Goal: Information Seeking & Learning: Learn about a topic

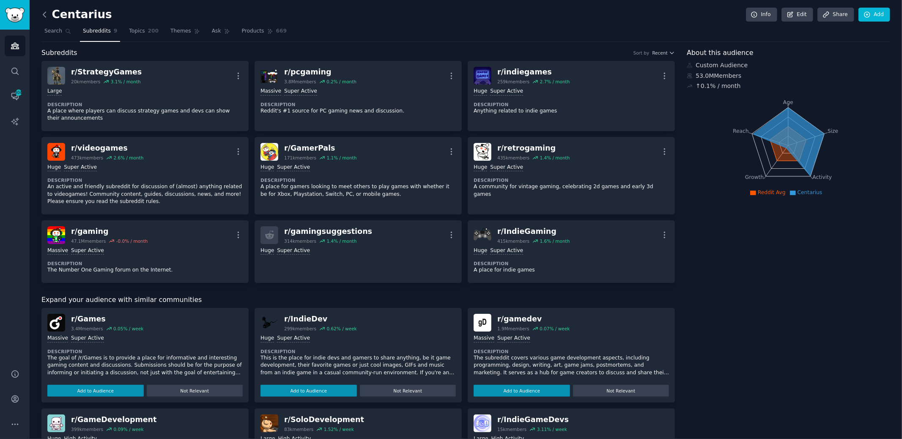
click at [47, 17] on icon at bounding box center [44, 14] width 9 height 9
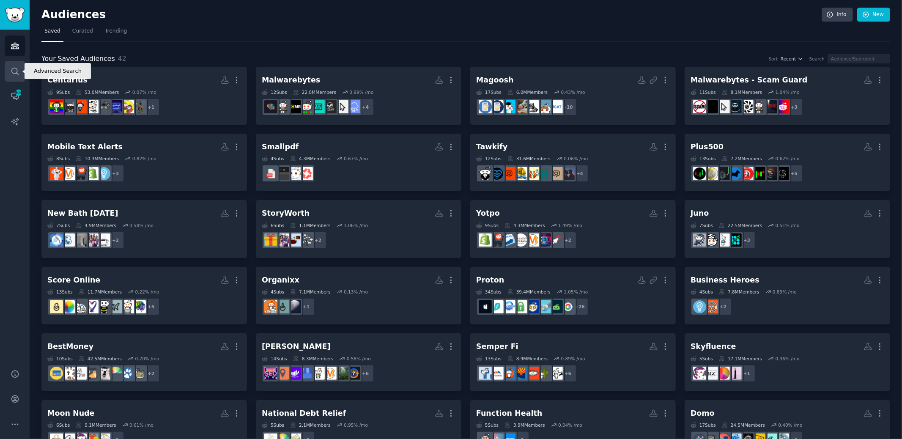
click at [17, 65] on link "Search" at bounding box center [15, 71] width 21 height 21
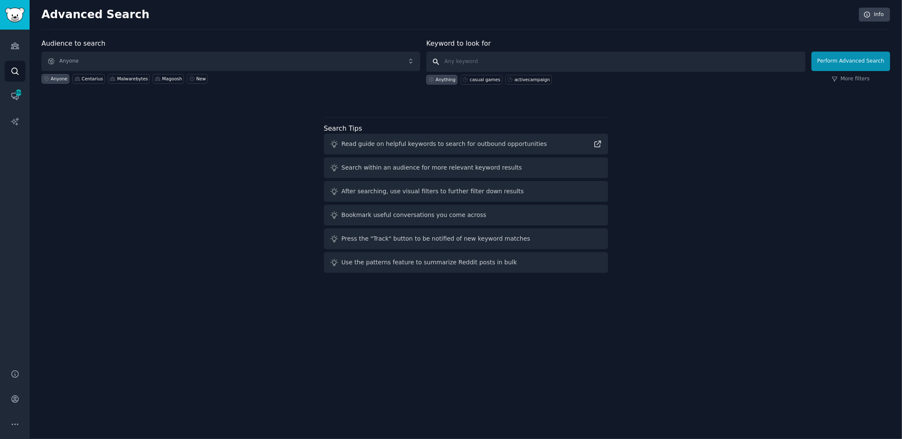
click at [463, 63] on input "text" at bounding box center [615, 62] width 379 height 20
type input "webgaming"
click button "Perform Advanced Search" at bounding box center [851, 61] width 79 height 19
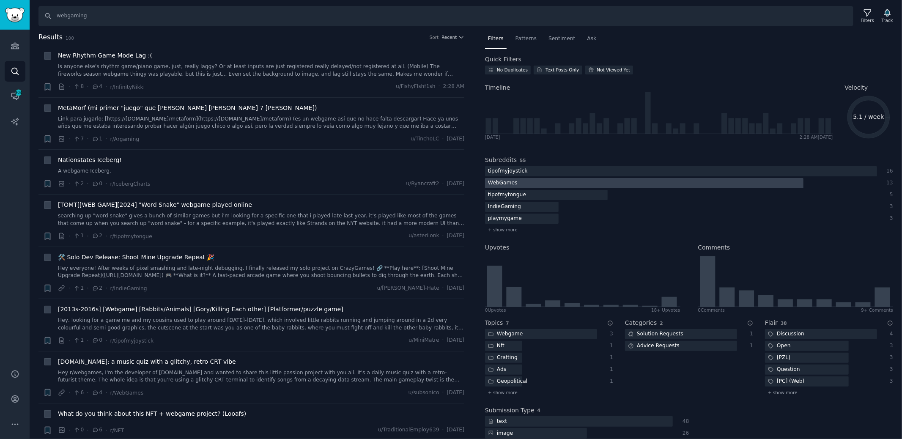
click at [512, 184] on div "WebGames" at bounding box center [503, 183] width 36 height 11
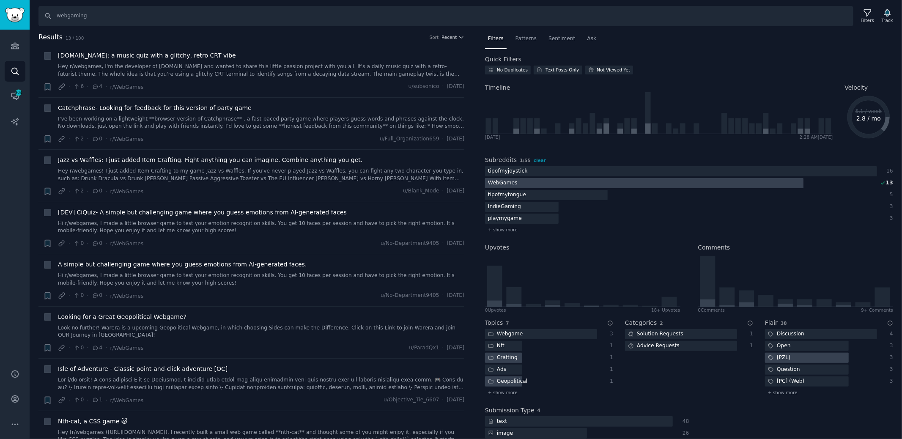
click at [502, 185] on div "WebGames" at bounding box center [503, 183] width 36 height 11
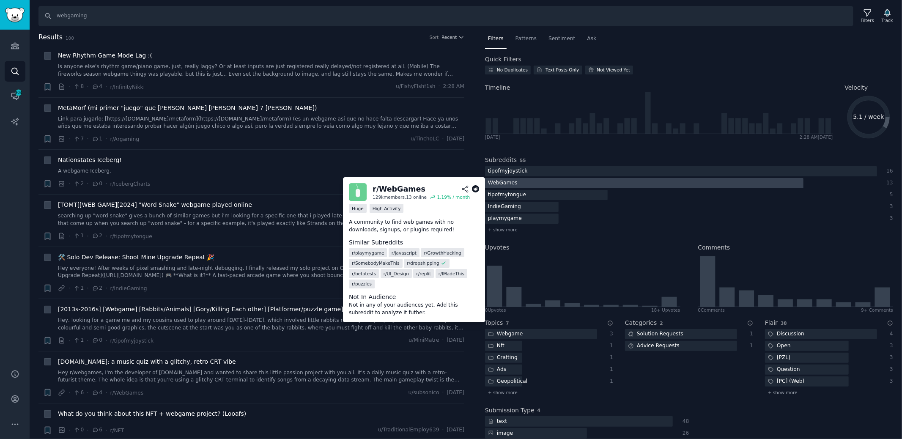
click at [503, 184] on div "WebGames" at bounding box center [503, 183] width 36 height 11
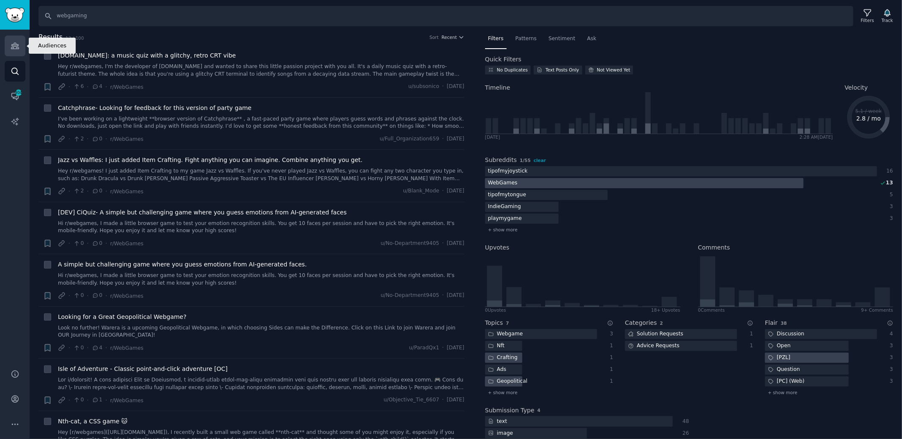
click at [14, 46] on icon "Sidebar" at bounding box center [15, 46] width 8 height 6
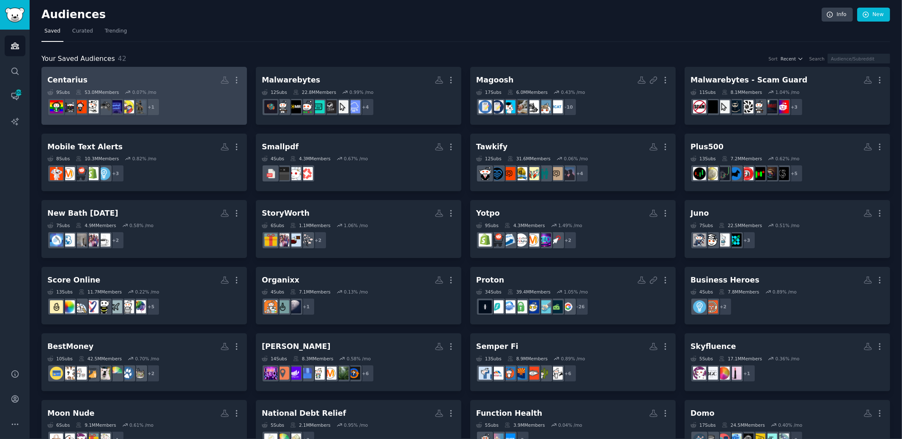
click at [77, 82] on div "Centarius" at bounding box center [67, 80] width 40 height 11
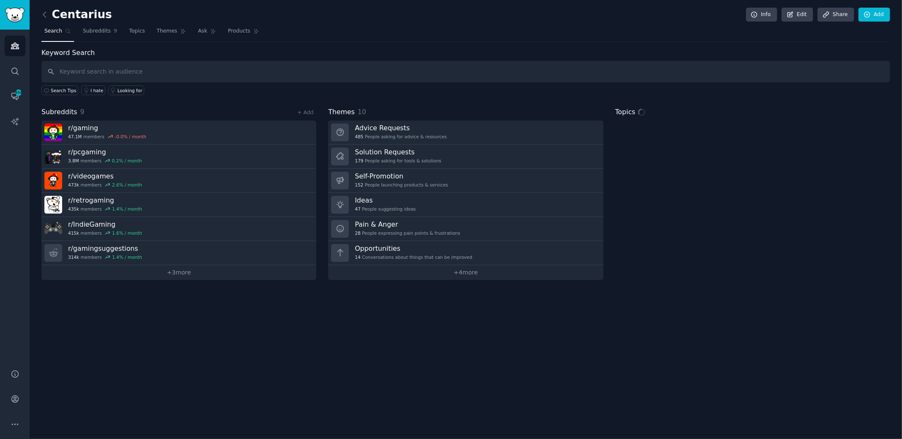
click at [891, 20] on div "Centarius Info Edit Share Add Search Subreddits 9 Topics Themes Ask Products Ke…" at bounding box center [466, 219] width 873 height 439
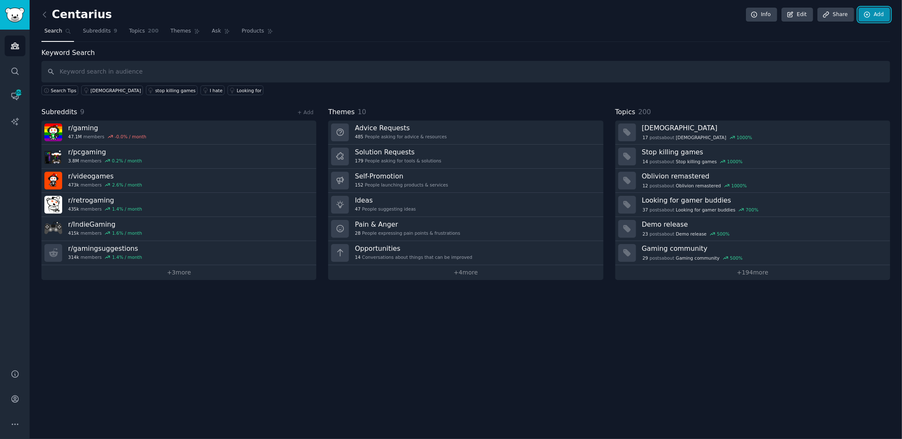
click at [882, 16] on link "Add" at bounding box center [875, 15] width 32 height 14
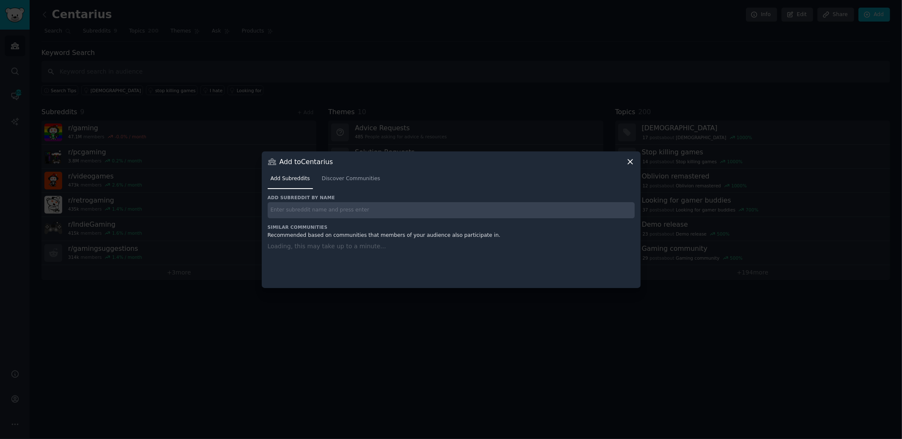
click at [384, 207] on input "text" at bounding box center [451, 210] width 367 height 16
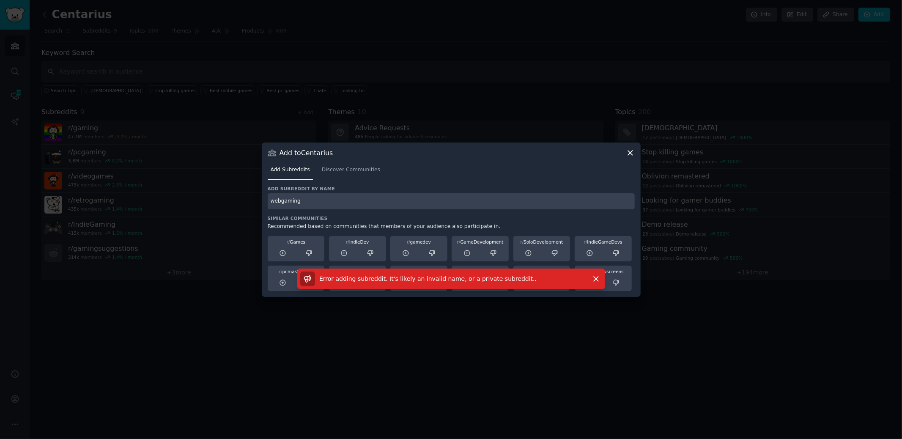
click at [288, 203] on input "webgaming" at bounding box center [451, 201] width 367 height 16
click at [304, 204] on input "webgaming" at bounding box center [451, 201] width 367 height 16
type input "webgames"
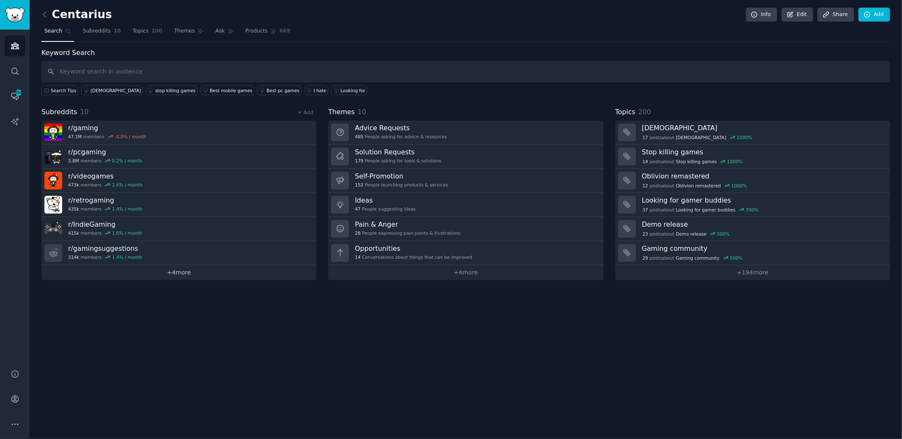
click at [146, 267] on link "+ 4 more" at bounding box center [178, 272] width 275 height 15
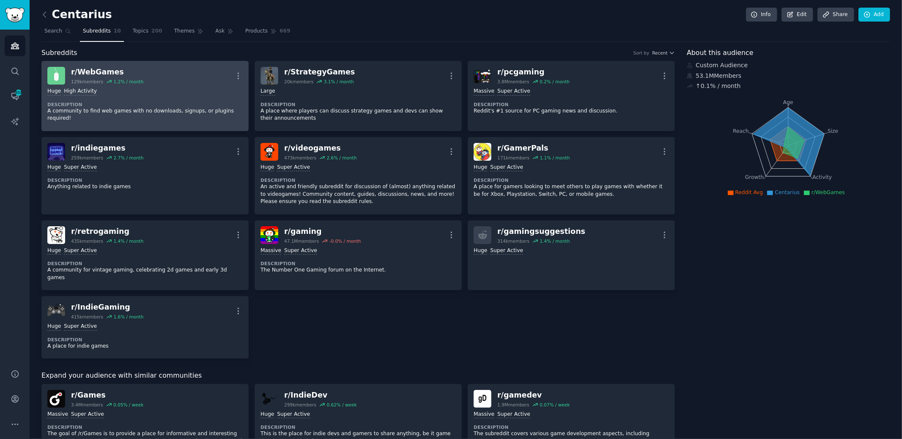
click at [99, 72] on div "r/ WebGames" at bounding box center [107, 72] width 72 height 11
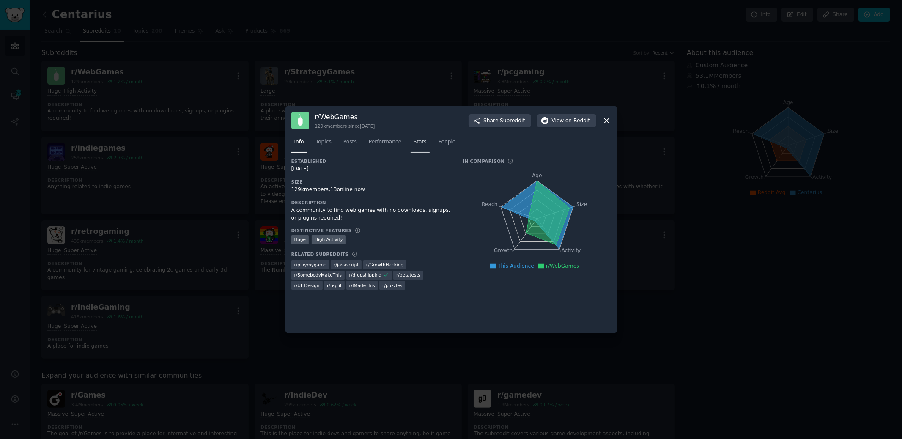
click at [423, 143] on span "Stats" at bounding box center [420, 142] width 13 height 8
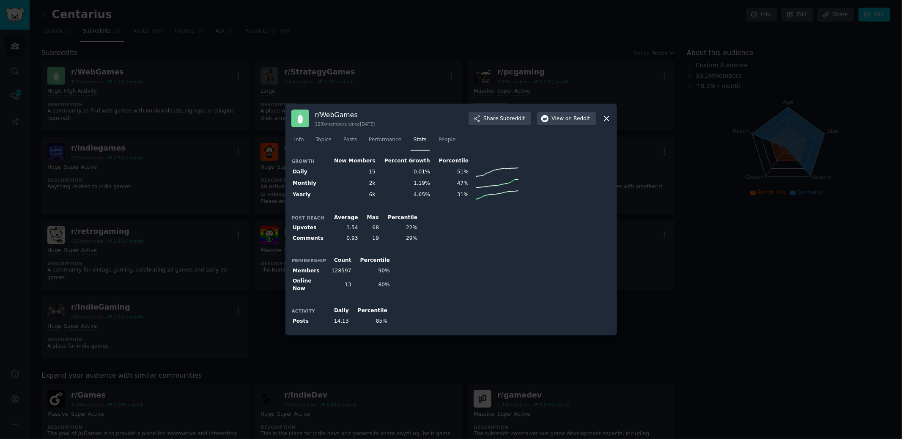
click at [344, 318] on td "14.13" at bounding box center [339, 321] width 24 height 11
drag, startPoint x: 443, startPoint y: 241, endPoint x: 288, endPoint y: 223, distance: 155.9
click at [288, 223] on div "r/ WebGames 129k members since [DATE] Share Subreddit View on Reddit Info Topic…" at bounding box center [452, 220] width 332 height 232
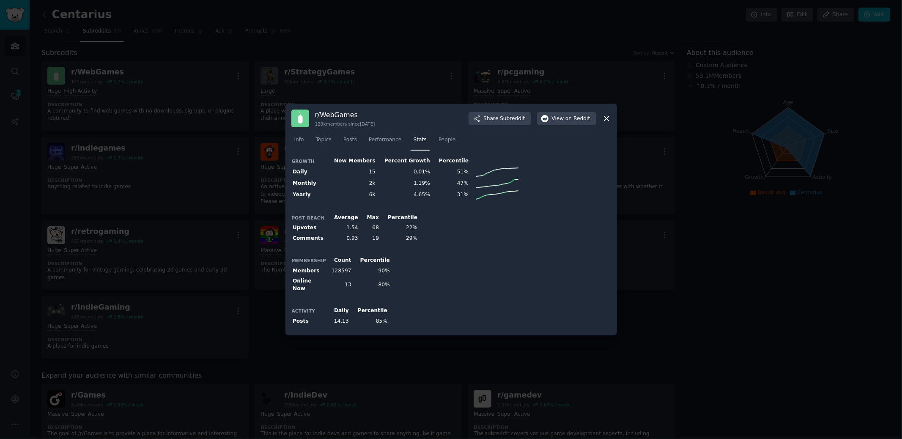
click at [220, 154] on div at bounding box center [451, 219] width 902 height 439
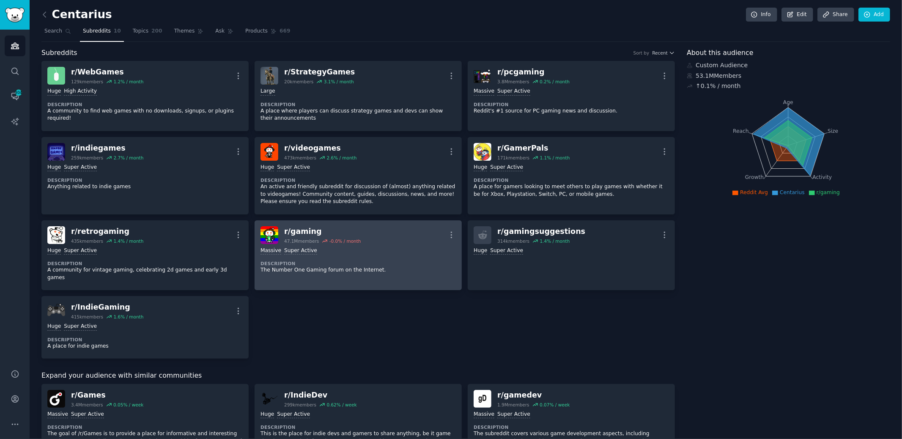
click at [292, 231] on div "r/ gaming" at bounding box center [322, 231] width 77 height 11
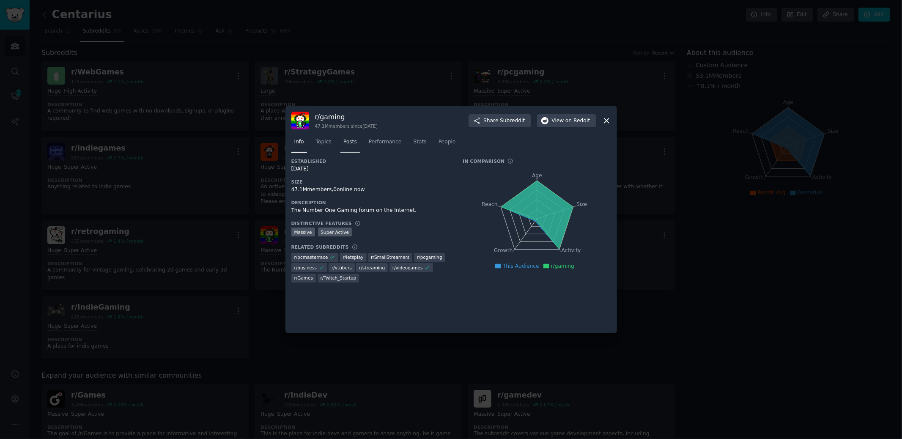
click at [352, 145] on span "Posts" at bounding box center [350, 142] width 14 height 8
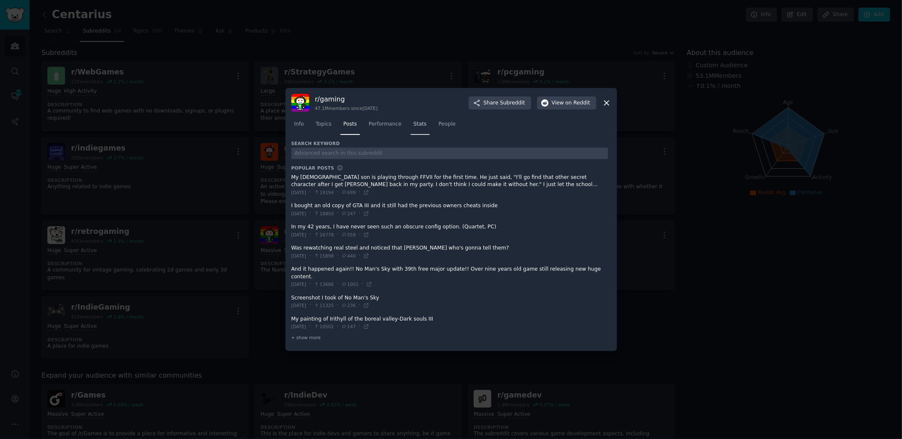
click at [418, 128] on span "Stats" at bounding box center [420, 125] width 13 height 8
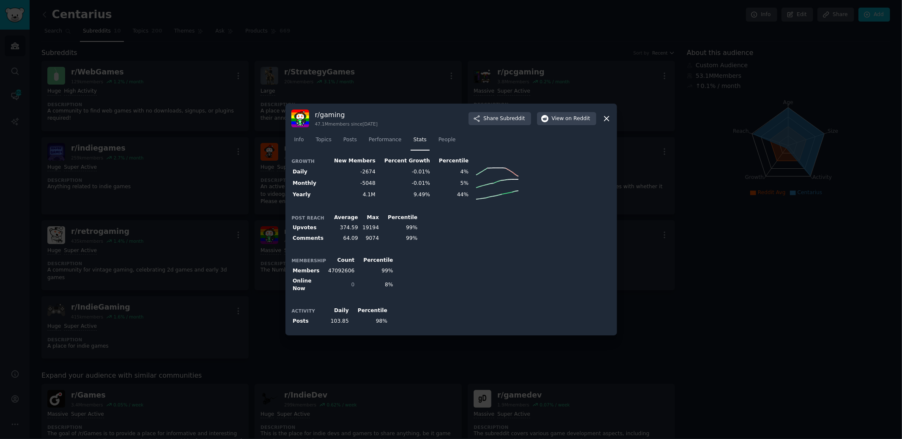
click at [344, 316] on td "103.85" at bounding box center [339, 321] width 24 height 11
drag, startPoint x: 340, startPoint y: 228, endPoint x: 418, endPoint y: 242, distance: 79.6
click at [418, 242] on div "Post Reach Average Max Percentile Upvotes 374.59 19194 99% Comments 64.09 9074 …" at bounding box center [451, 227] width 320 height 31
click at [607, 120] on icon at bounding box center [606, 118] width 5 height 5
